Goal: Task Accomplishment & Management: Use online tool/utility

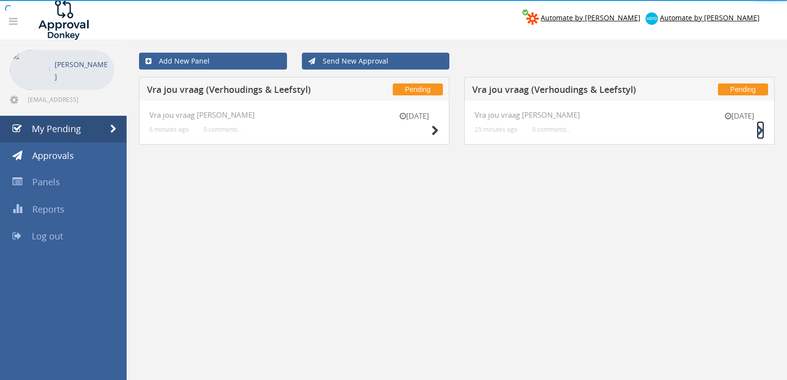
click at [761, 130] on icon at bounding box center [760, 131] width 7 height 10
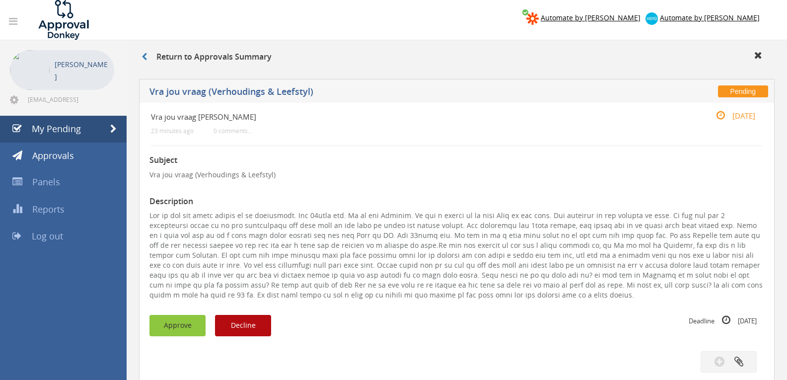
click at [191, 330] on button "Approve" at bounding box center [177, 325] width 56 height 21
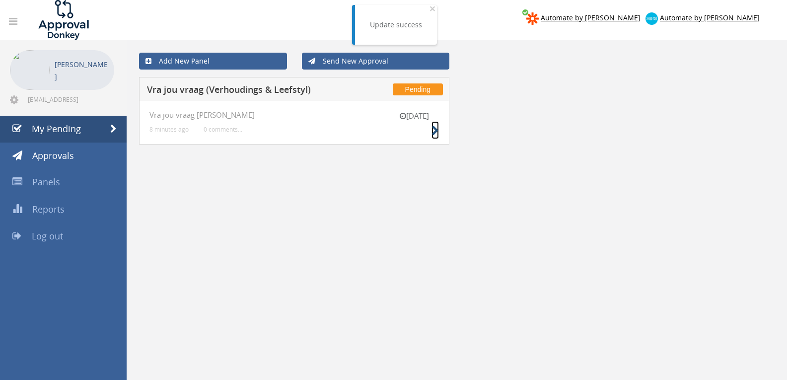
click at [432, 130] on icon at bounding box center [435, 131] width 7 height 10
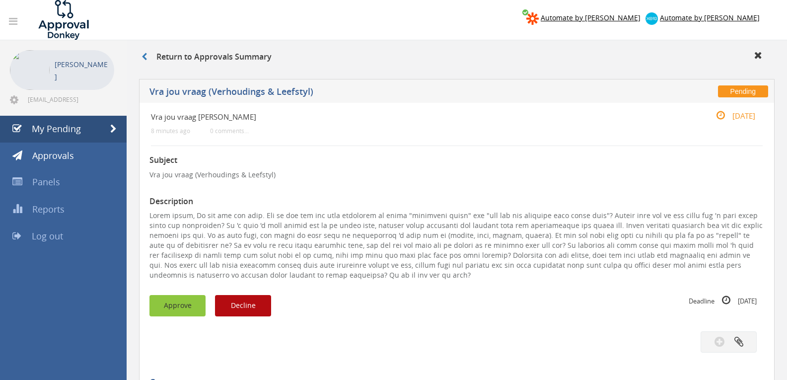
click at [167, 303] on button "Approve" at bounding box center [177, 305] width 56 height 21
